Goal: Information Seeking & Learning: Find specific fact

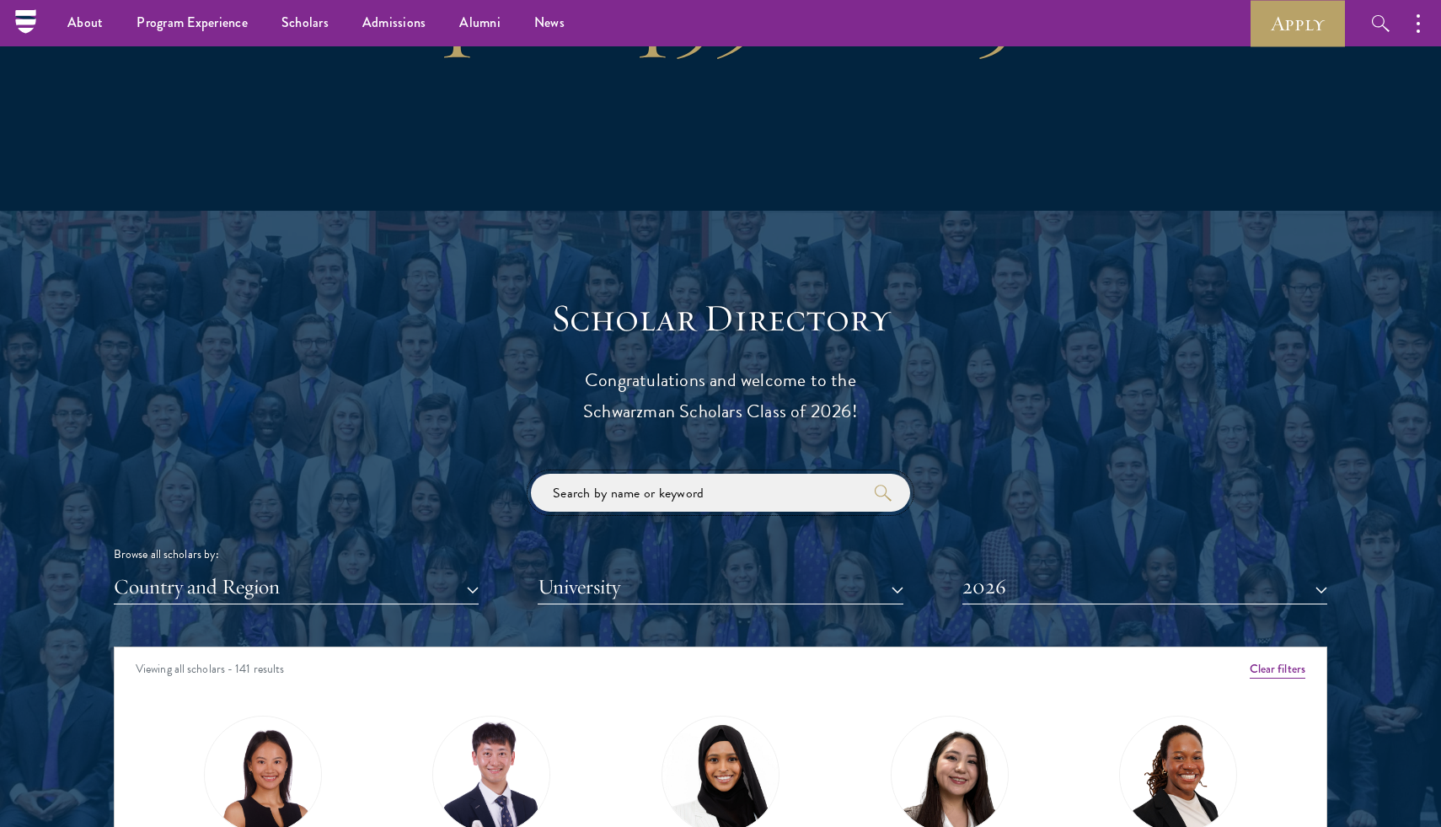
click at [679, 500] on input "search" at bounding box center [720, 493] width 379 height 38
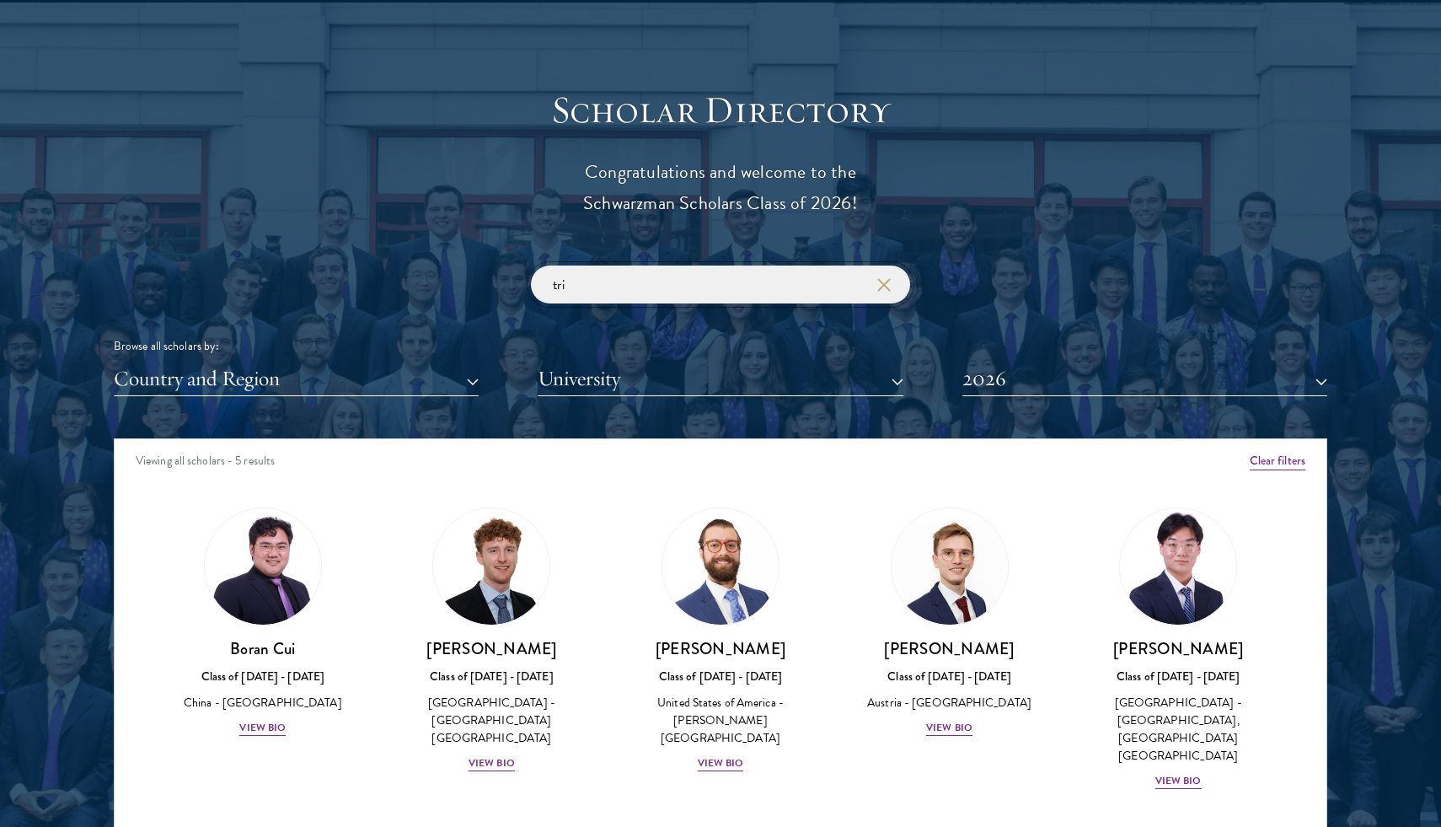
scroll to position [1801, 0]
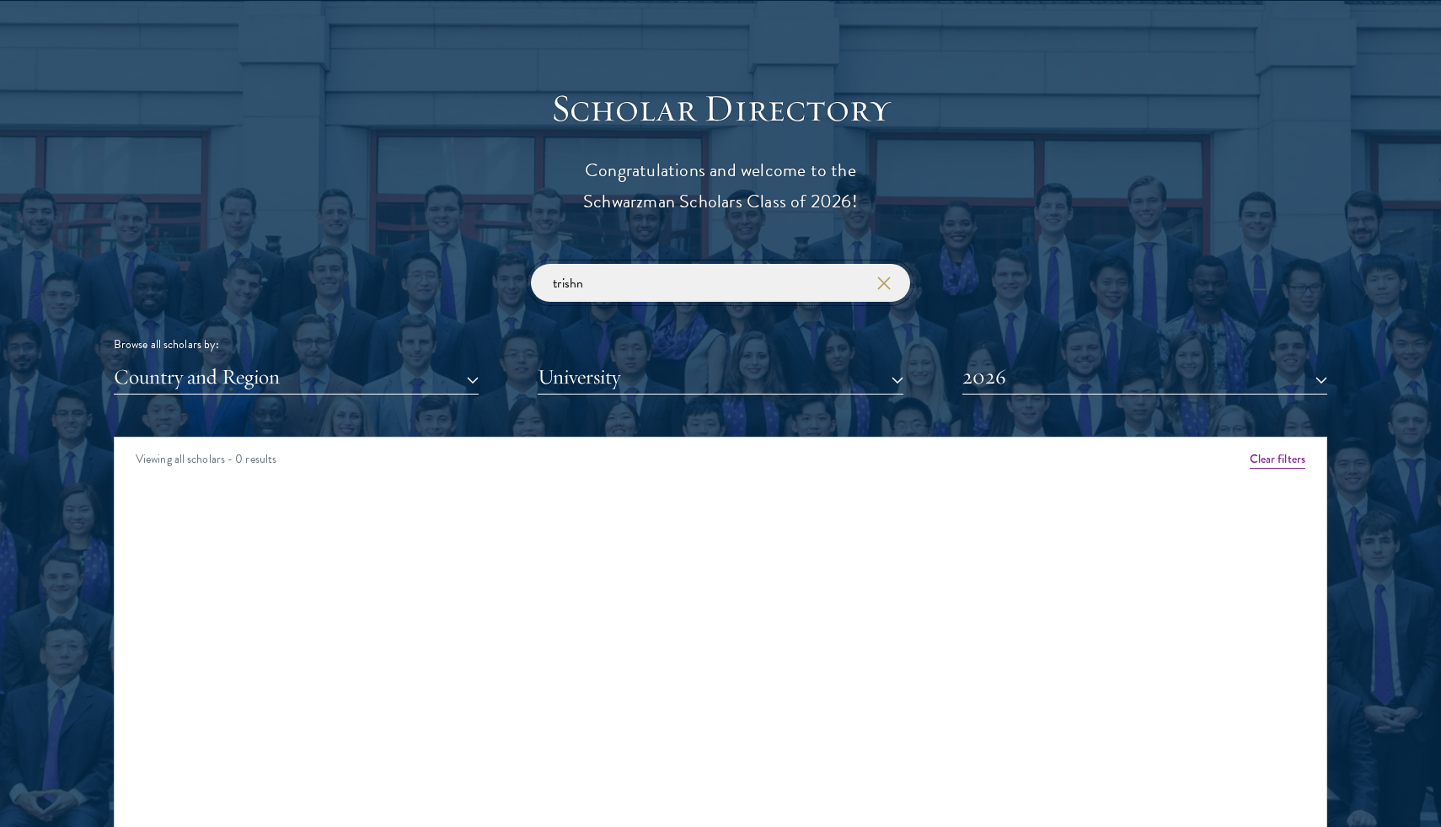
type input "trishn"
click at [1028, 384] on button "2026" at bounding box center [1144, 377] width 365 height 35
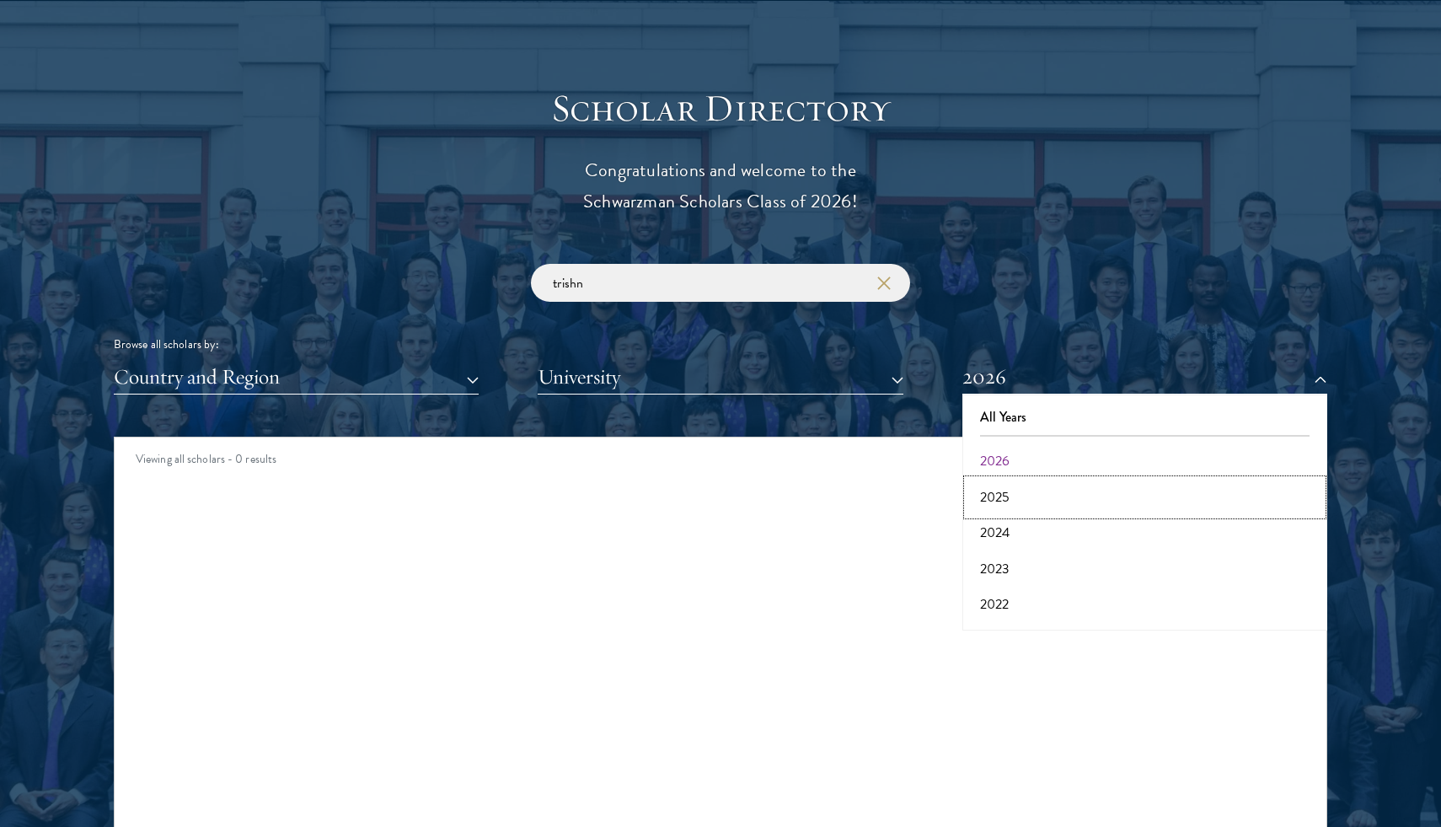
click at [1019, 490] on button "2025" at bounding box center [1144, 496] width 355 height 35
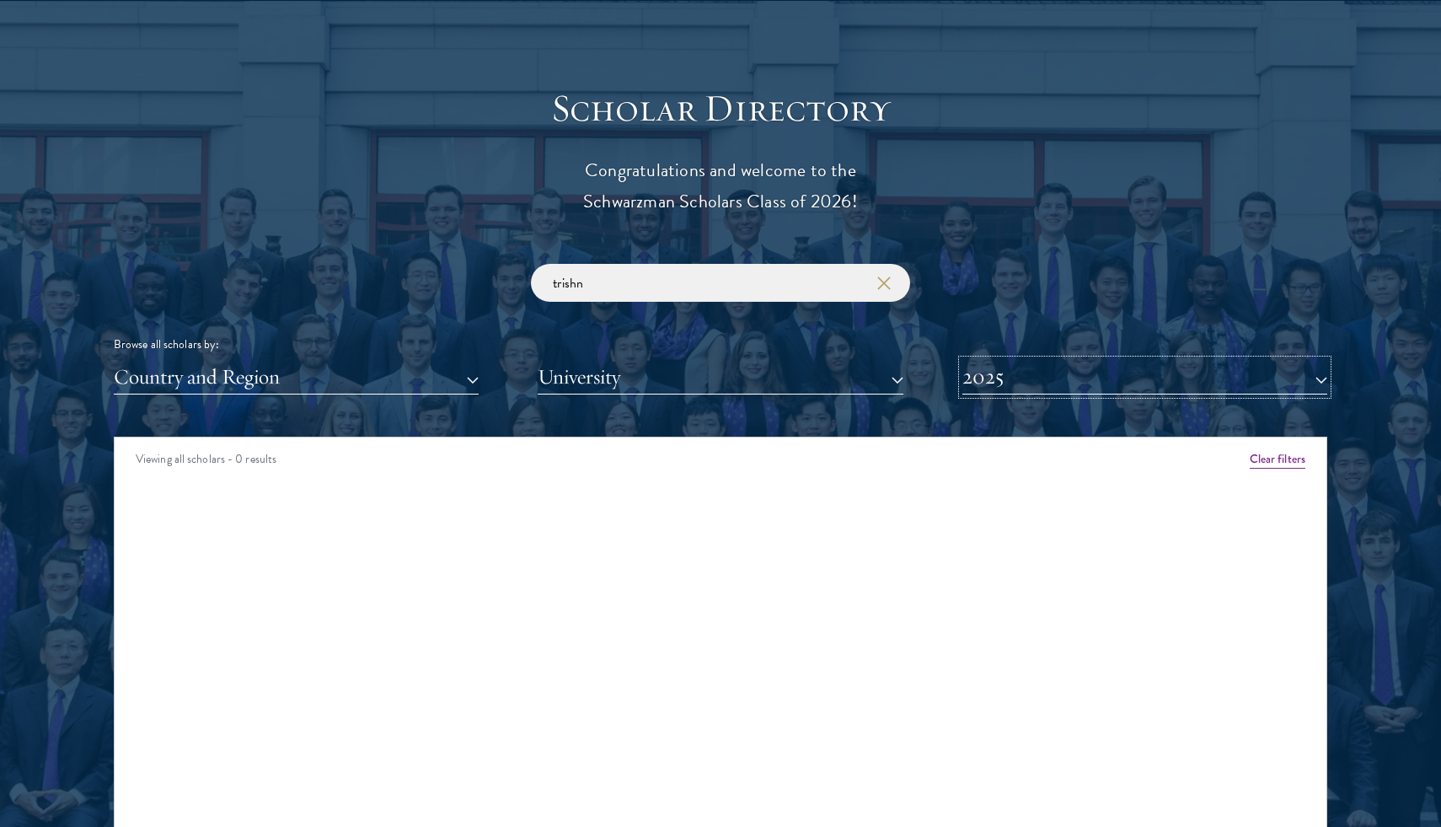
click at [1036, 378] on button "2025" at bounding box center [1144, 377] width 365 height 35
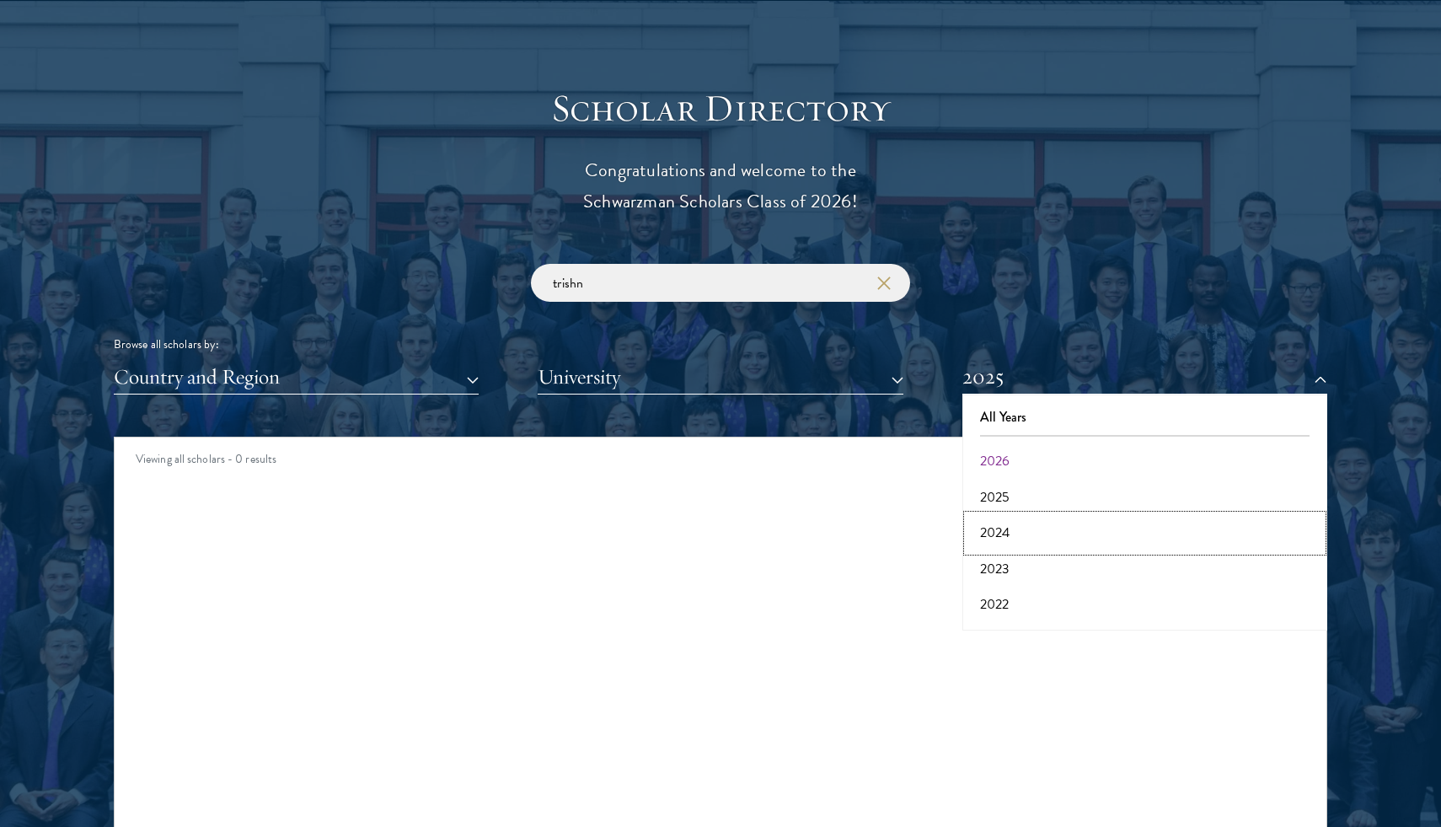
click at [1020, 533] on button "2024" at bounding box center [1144, 532] width 355 height 35
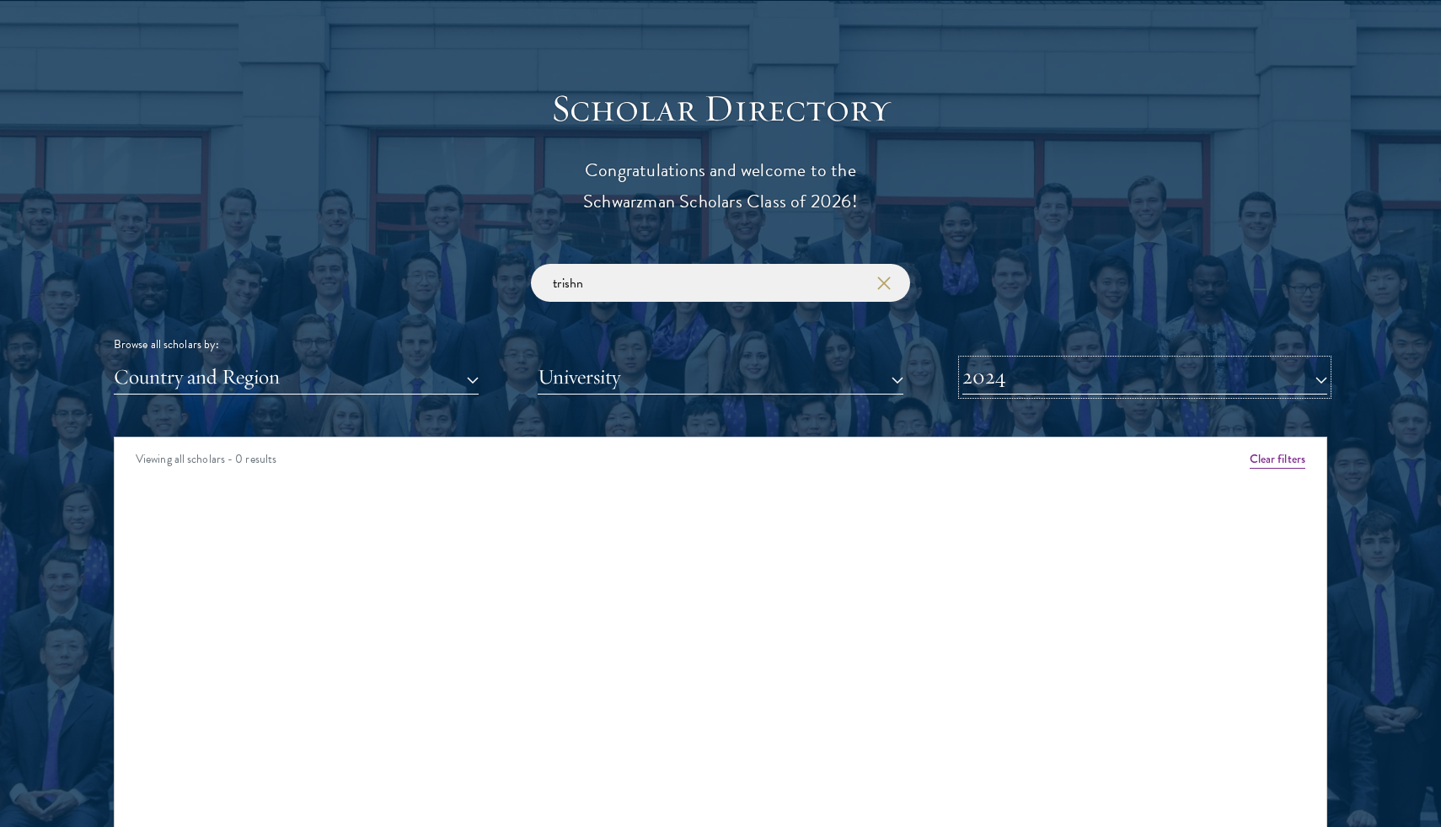
click at [1064, 383] on button "2024" at bounding box center [1144, 377] width 365 height 35
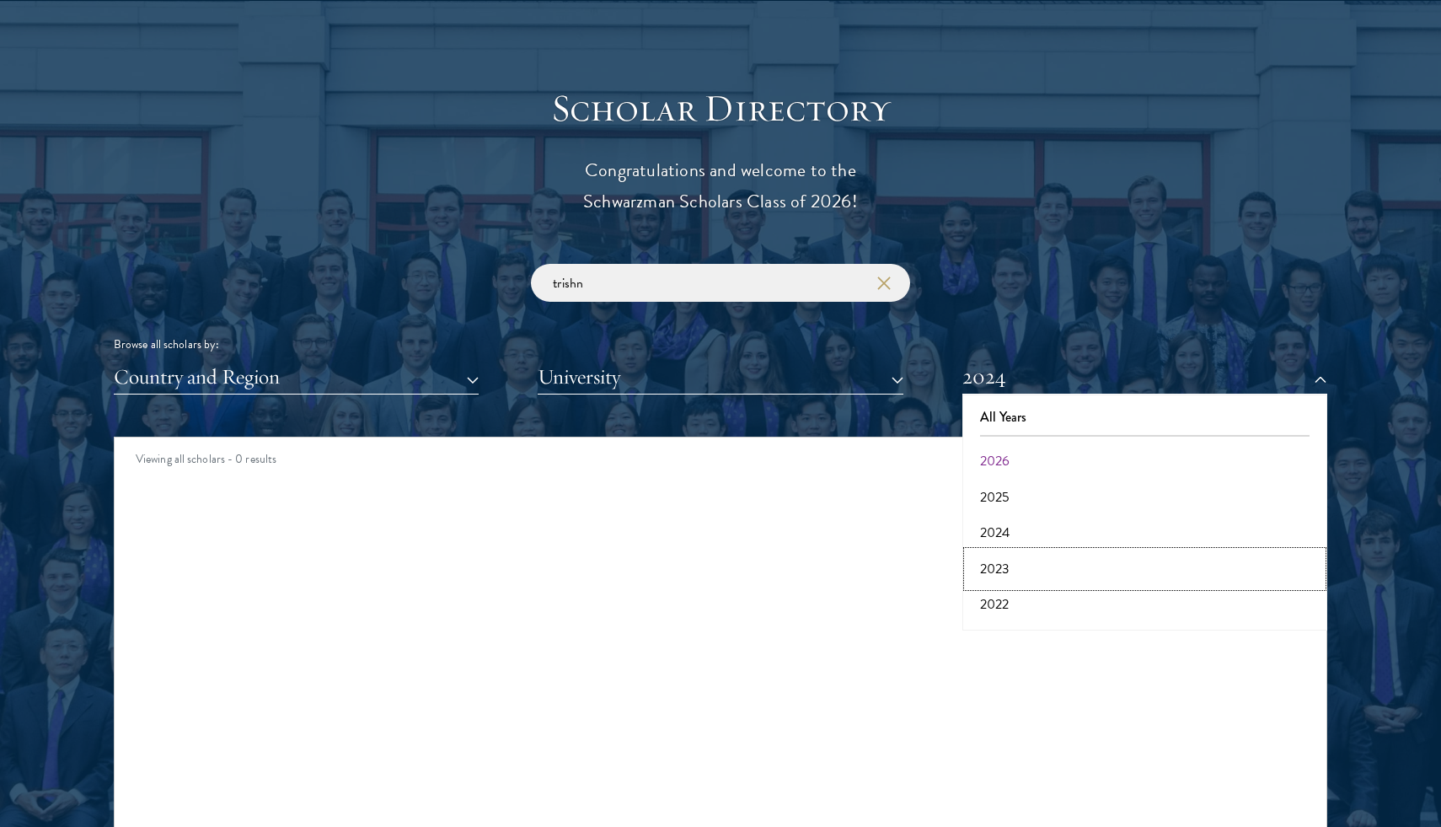
click at [1000, 562] on button "2023" at bounding box center [1144, 568] width 355 height 35
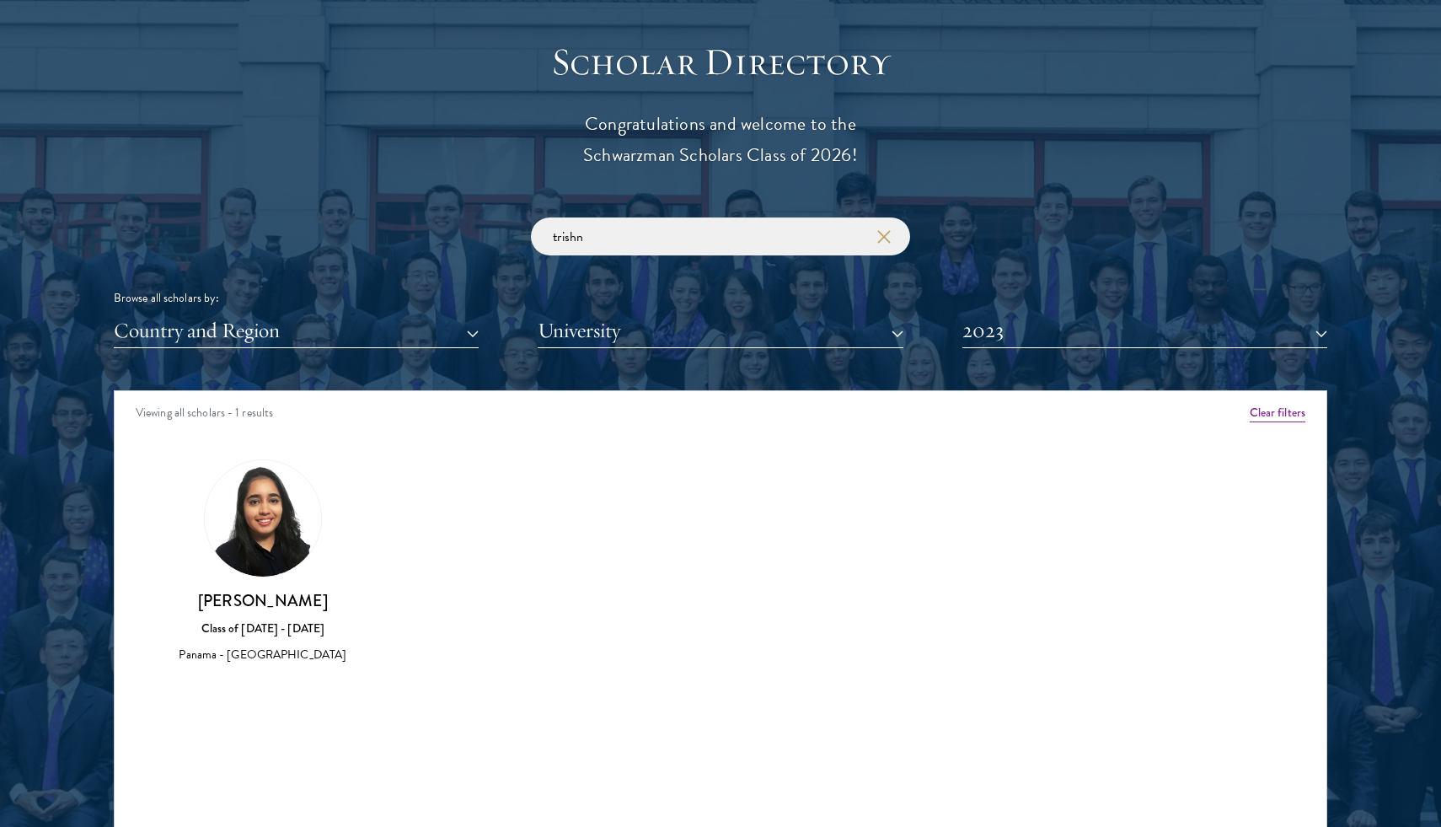
scroll to position [1848, 0]
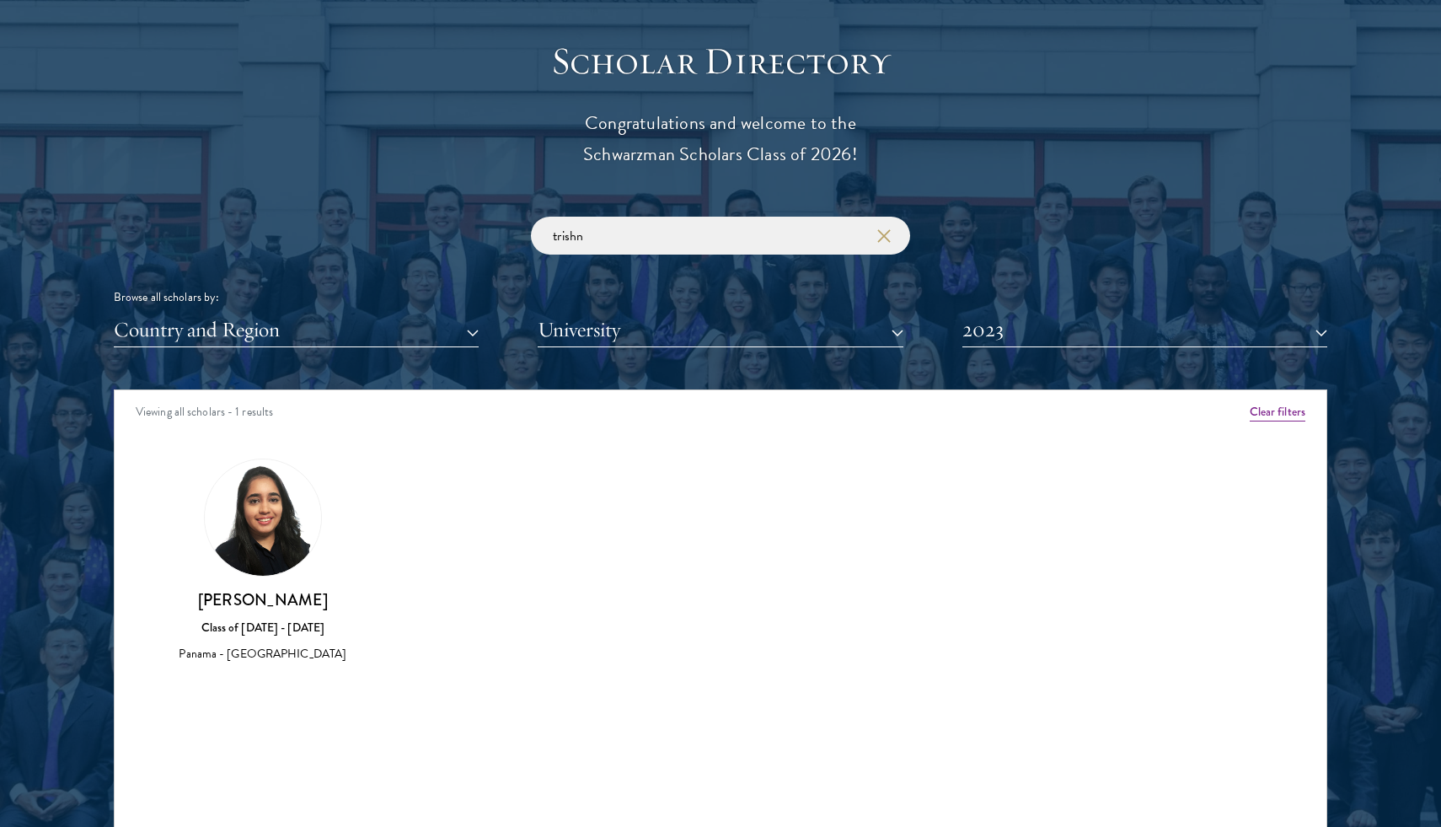
click at [268, 553] on img at bounding box center [263, 517] width 116 height 116
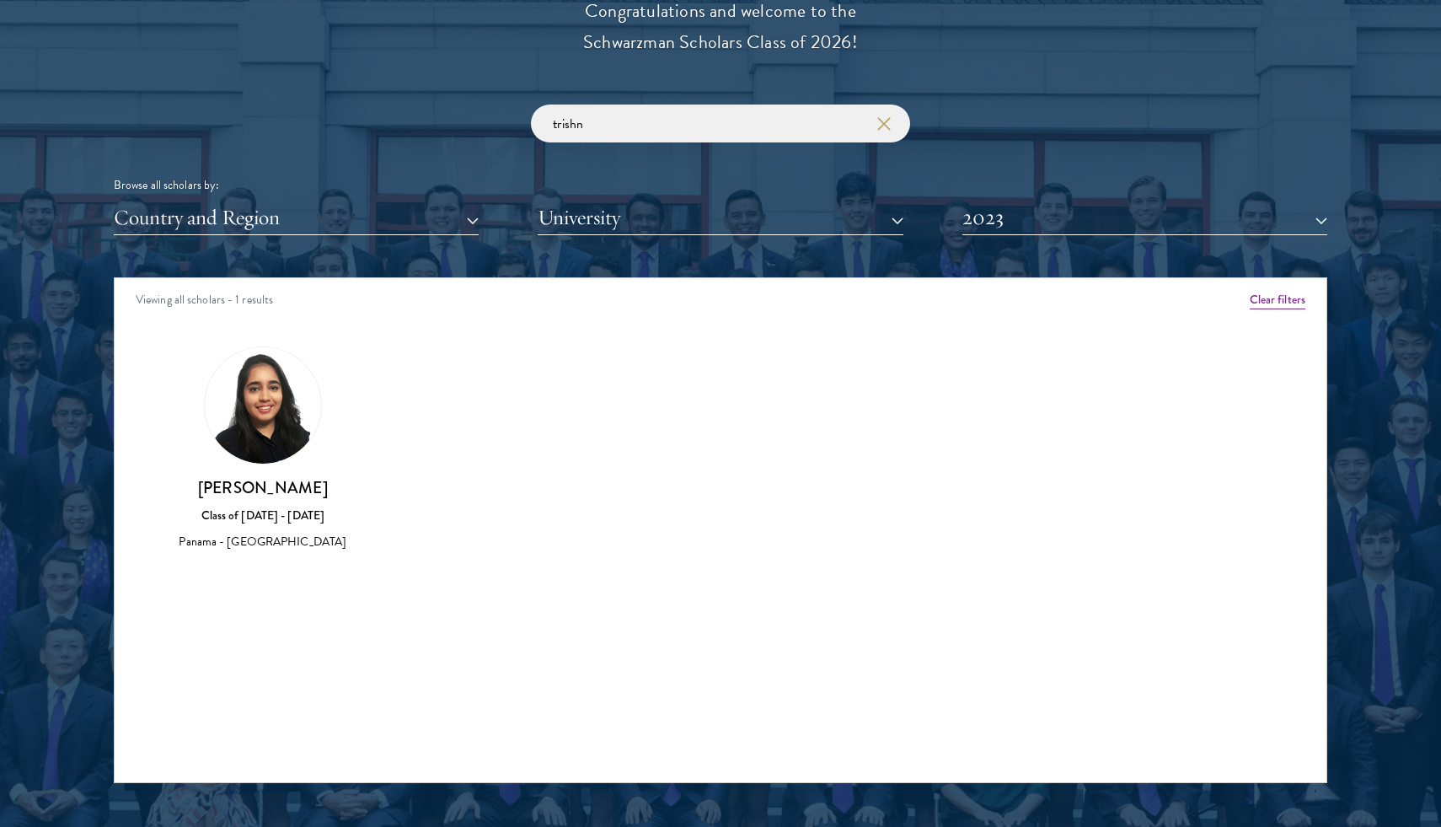
scroll to position [1979, 0]
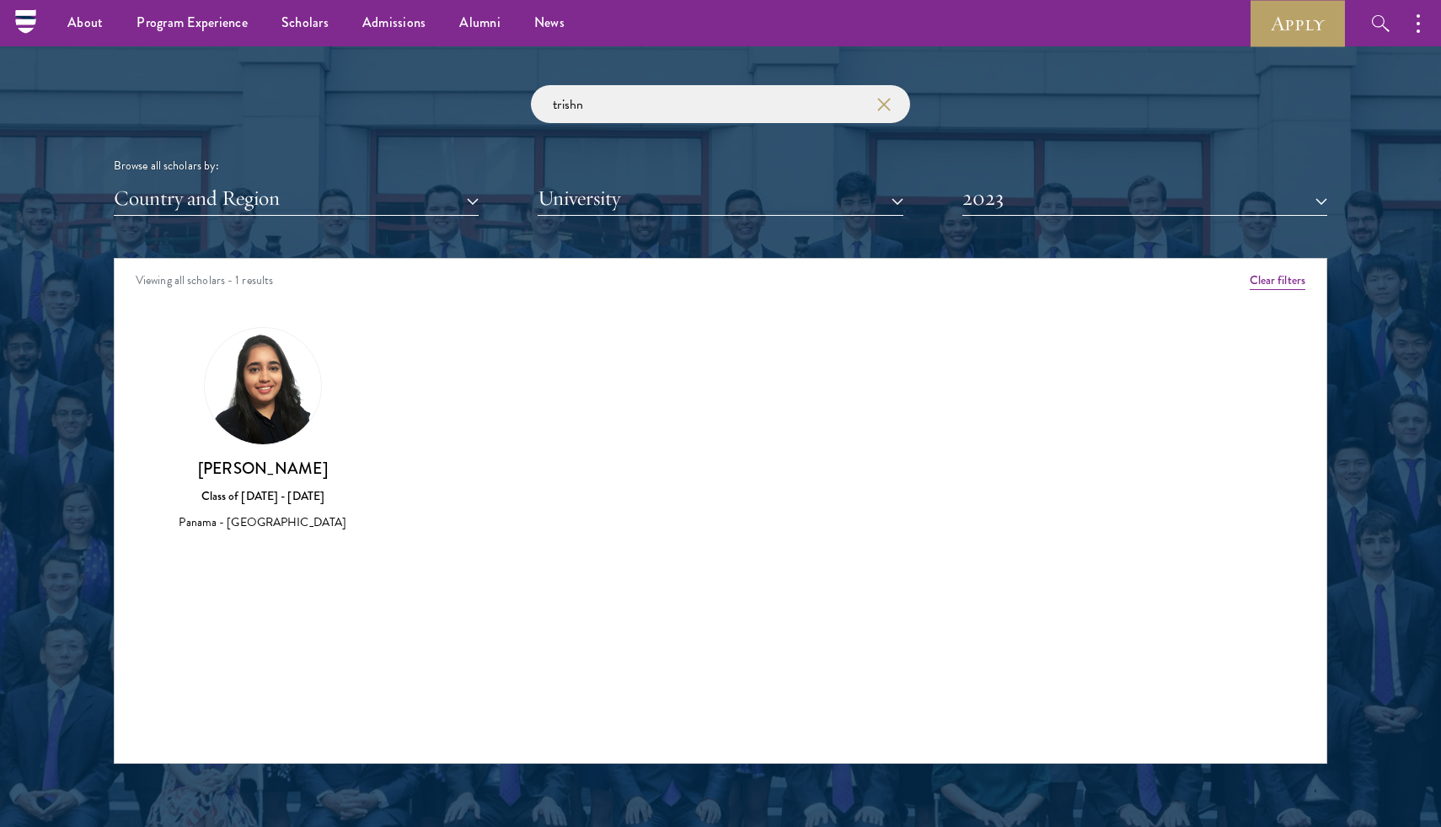
click at [270, 451] on div "[PERSON_NAME] Class of [DATE] - [DATE] [GEOGRAPHIC_DATA] - [GEOGRAPHIC_DATA]" at bounding box center [262, 430] width 195 height 206
